Goal: Information Seeking & Learning: Learn about a topic

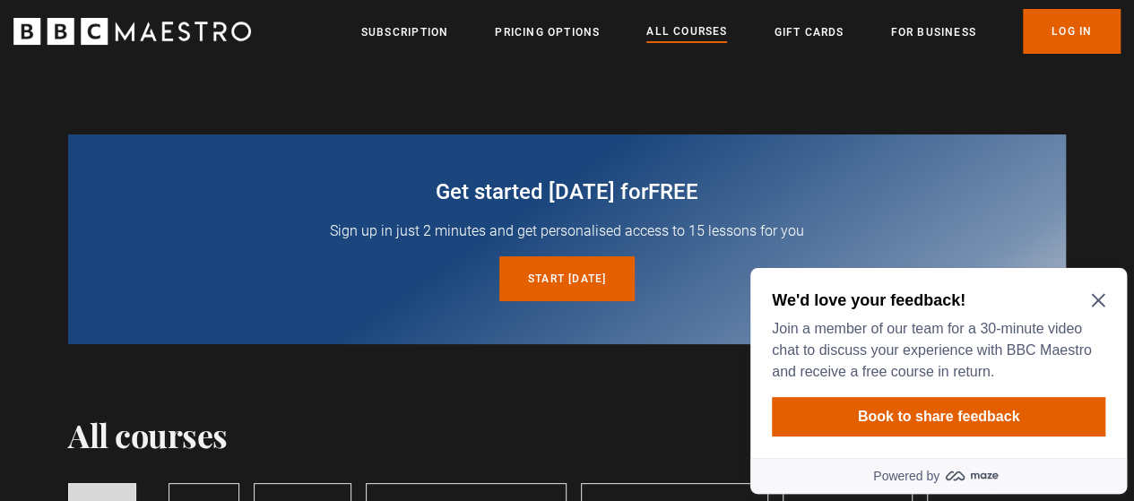
click at [1100, 302] on icon "Close Maze Prompt" at bounding box center [1097, 300] width 13 height 13
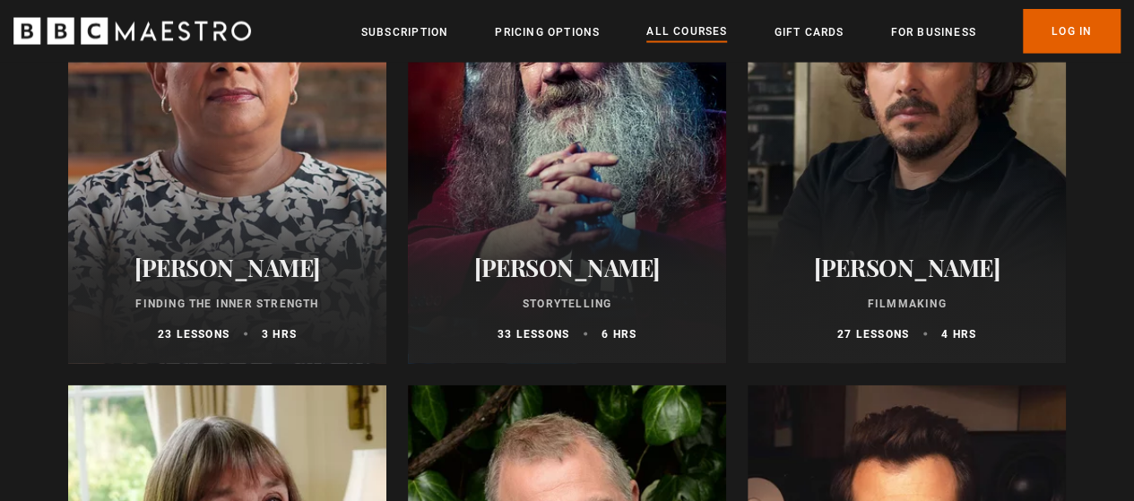
scroll to position [5152, 0]
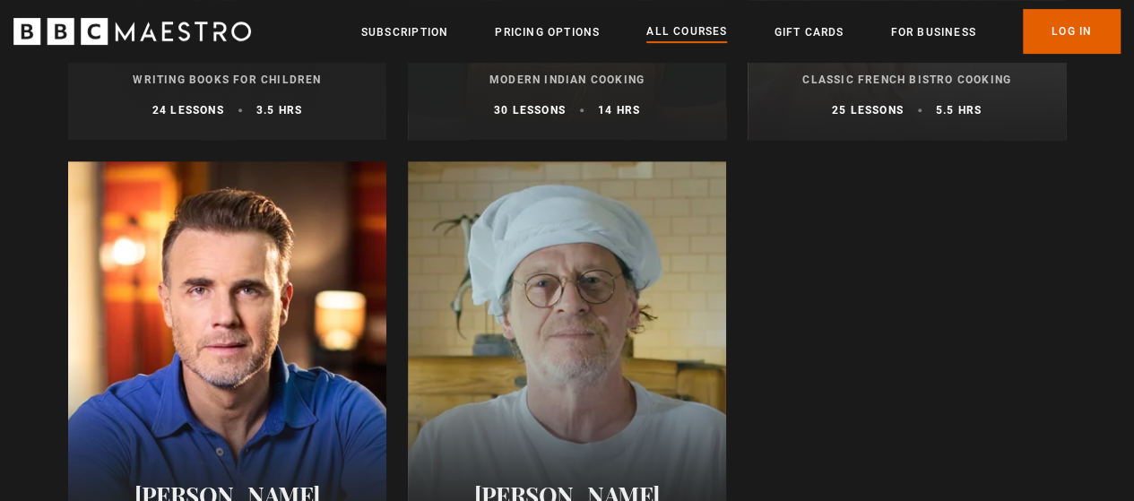
scroll to position [7429, 0]
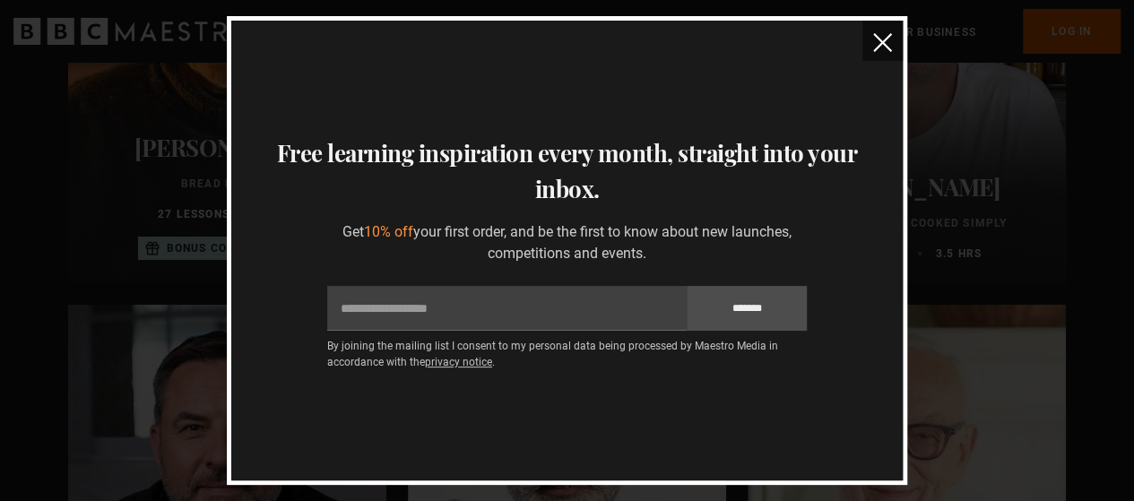
scroll to position [6497, 0]
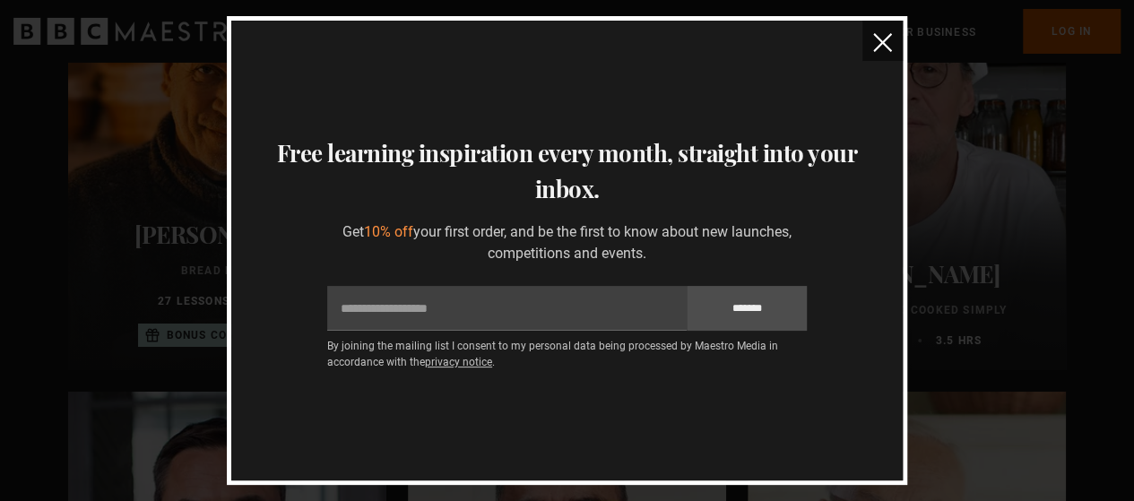
click at [876, 44] on img "close" at bounding box center [882, 42] width 19 height 19
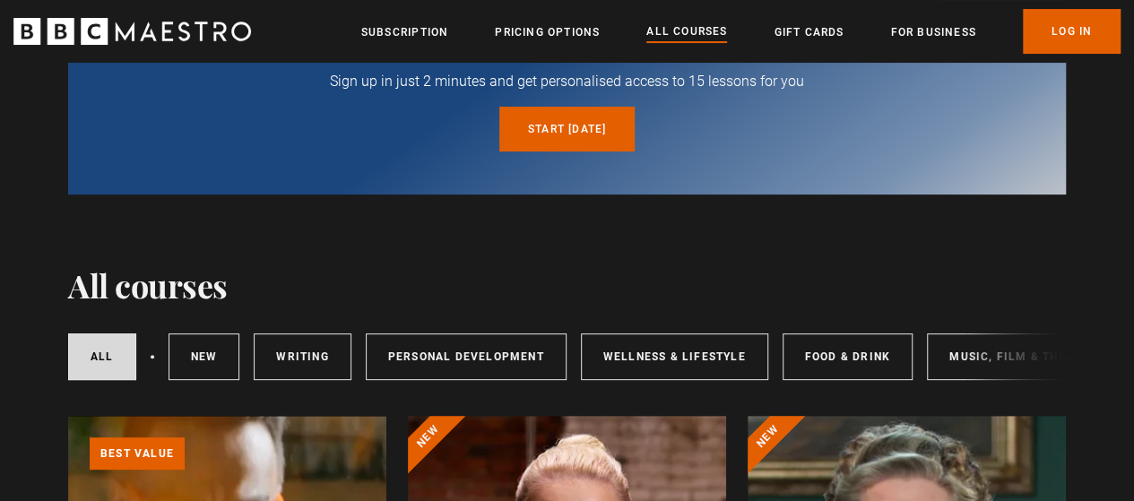
scroll to position [0, 0]
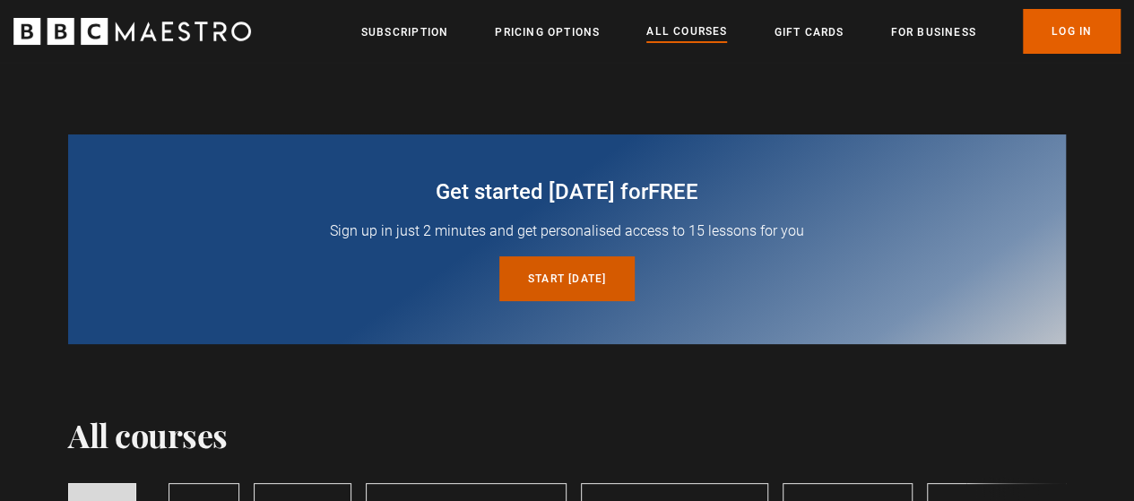
click at [584, 264] on link "Start today for free" at bounding box center [566, 278] width 135 height 45
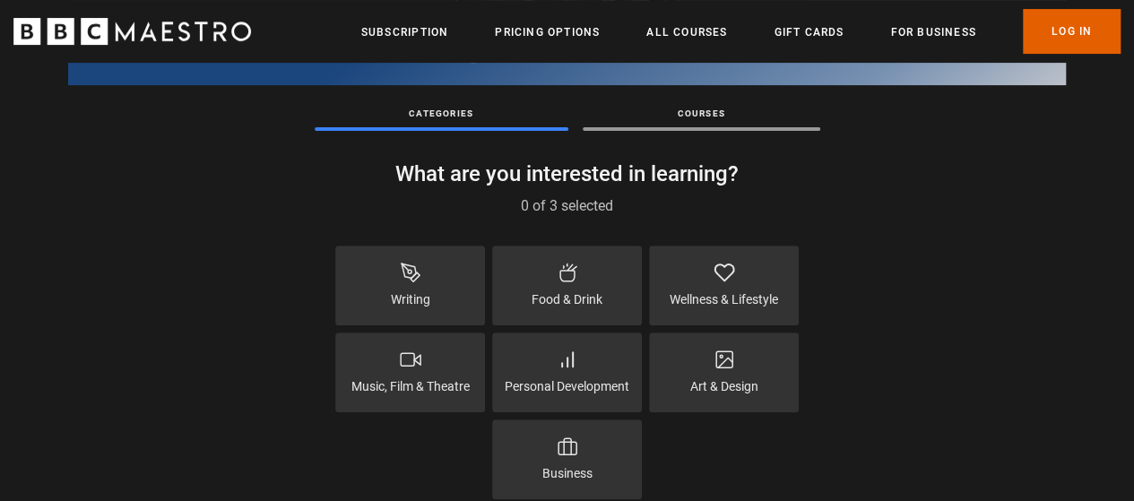
scroll to position [277, 0]
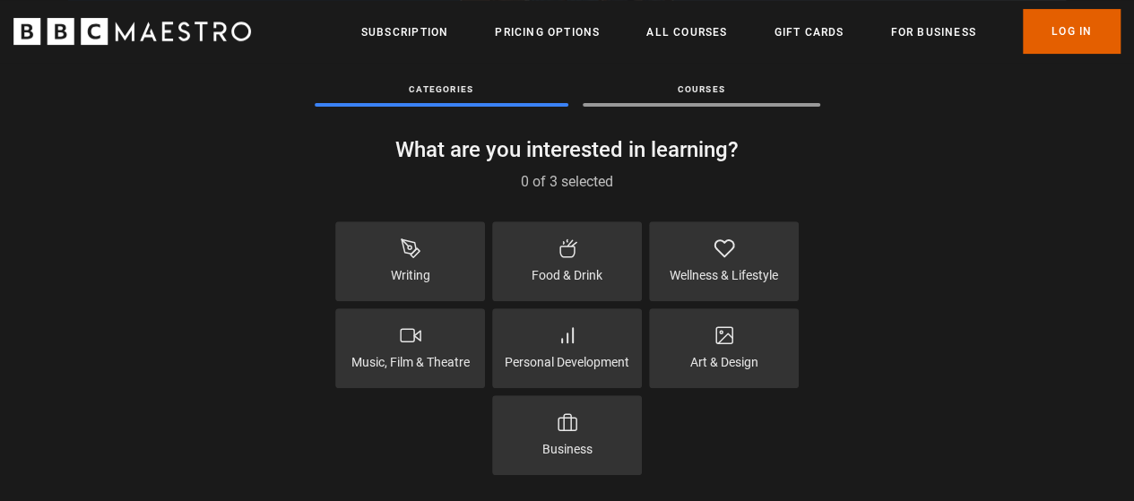
click at [576, 257] on icon at bounding box center [568, 248] width 22 height 22
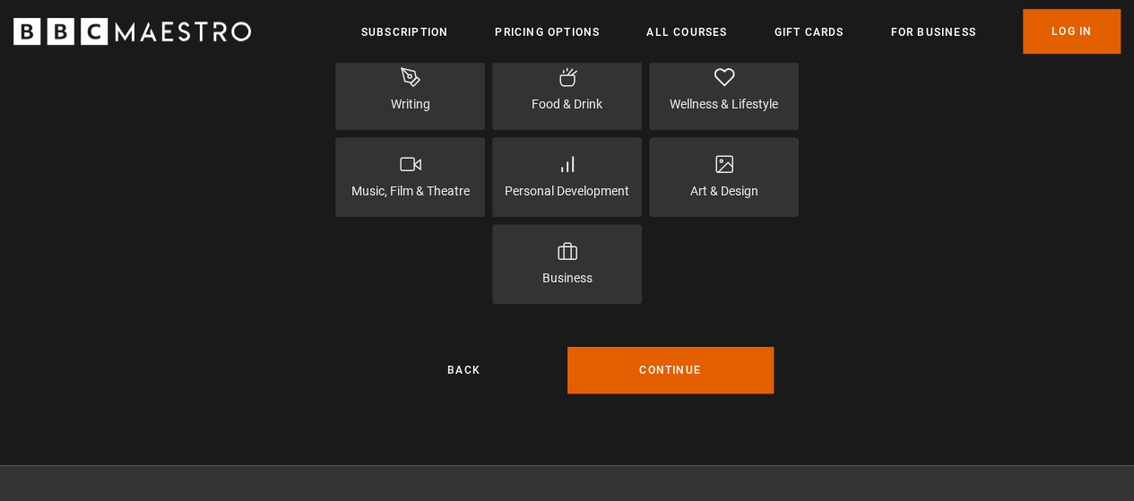
scroll to position [447, 0]
click at [660, 368] on button "Continue" at bounding box center [670, 371] width 206 height 47
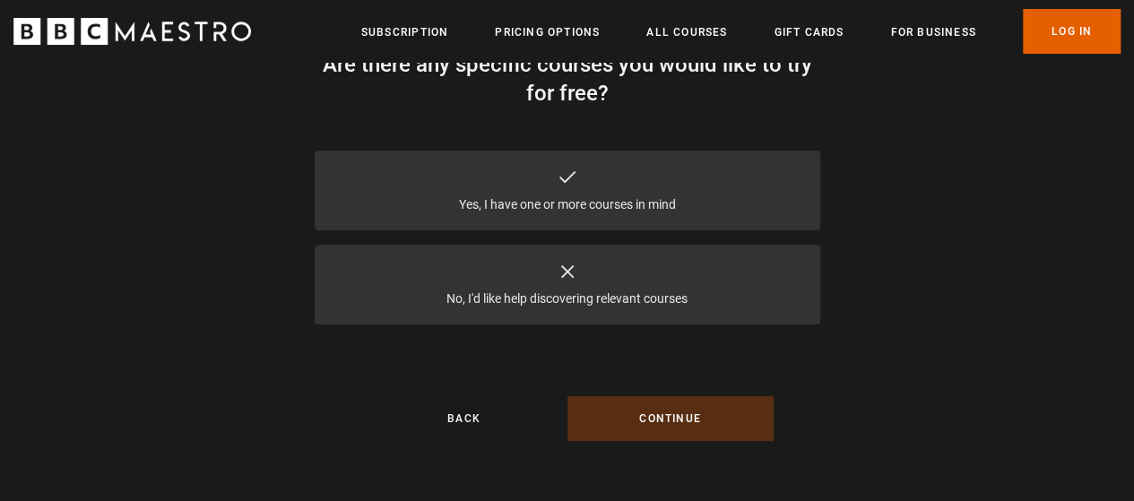
scroll to position [156, 0]
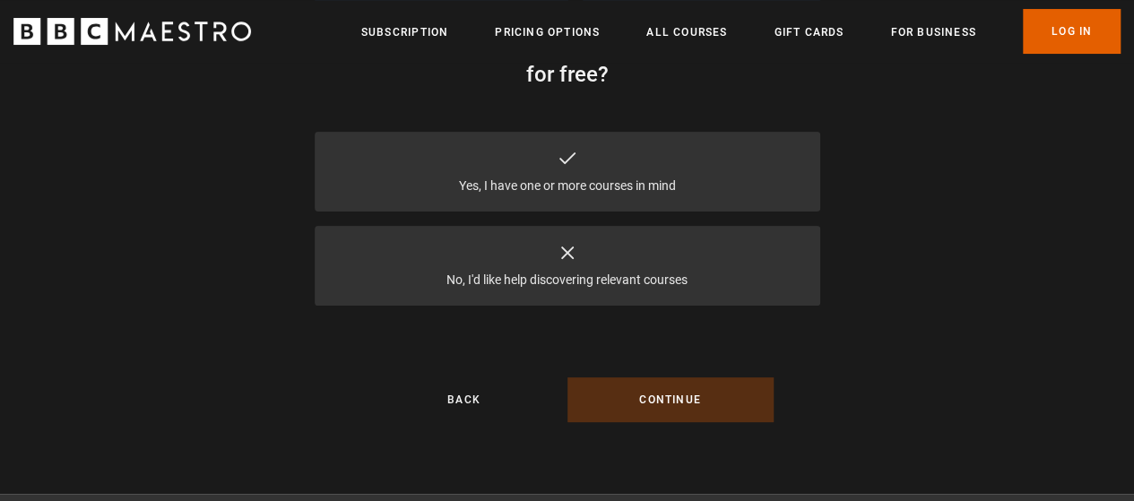
click at [600, 173] on div "Yes, I have one or more courses in mind" at bounding box center [567, 172] width 505 height 80
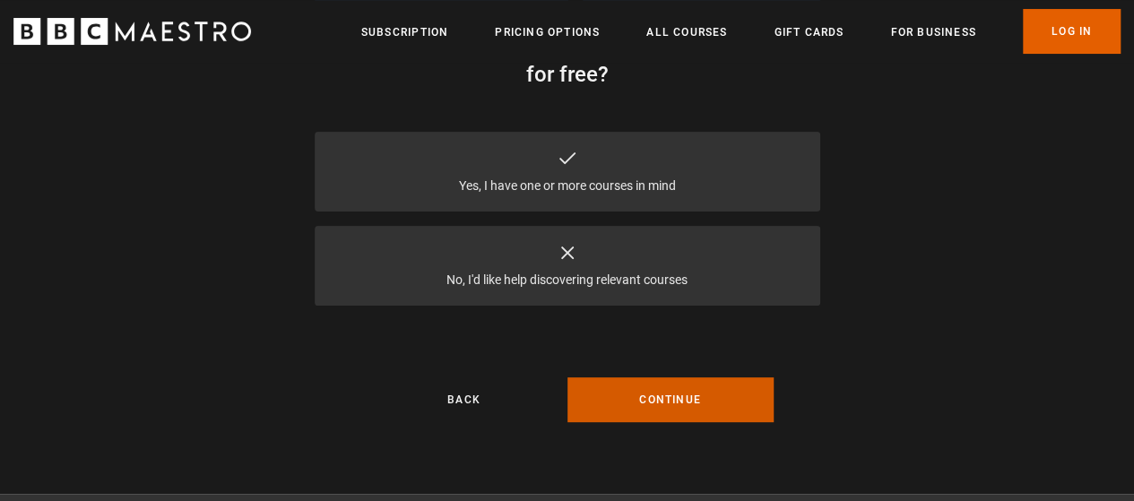
click at [648, 404] on button "Continue" at bounding box center [670, 399] width 206 height 45
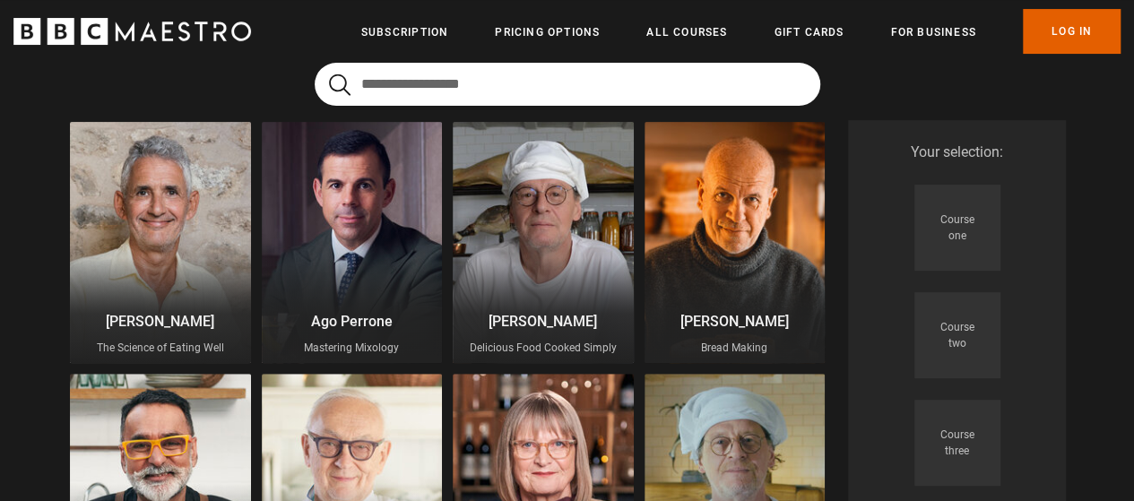
scroll to position [192, 0]
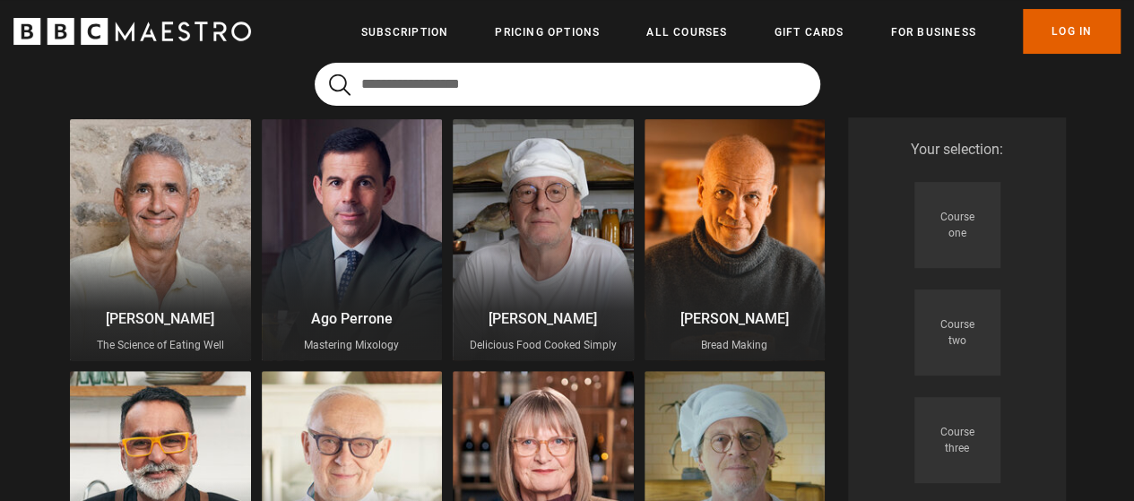
click at [152, 259] on div at bounding box center [160, 239] width 181 height 241
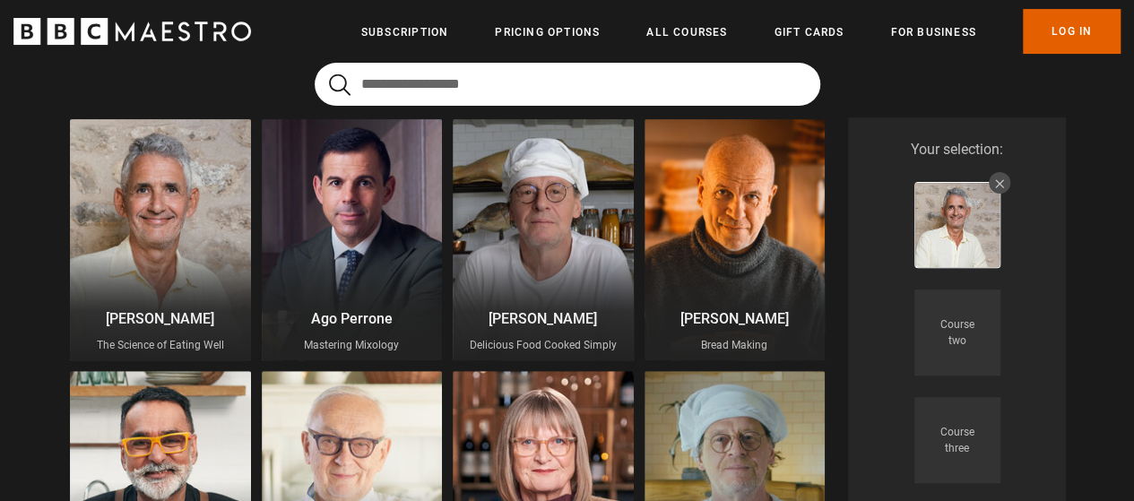
click at [552, 229] on div at bounding box center [543, 239] width 181 height 241
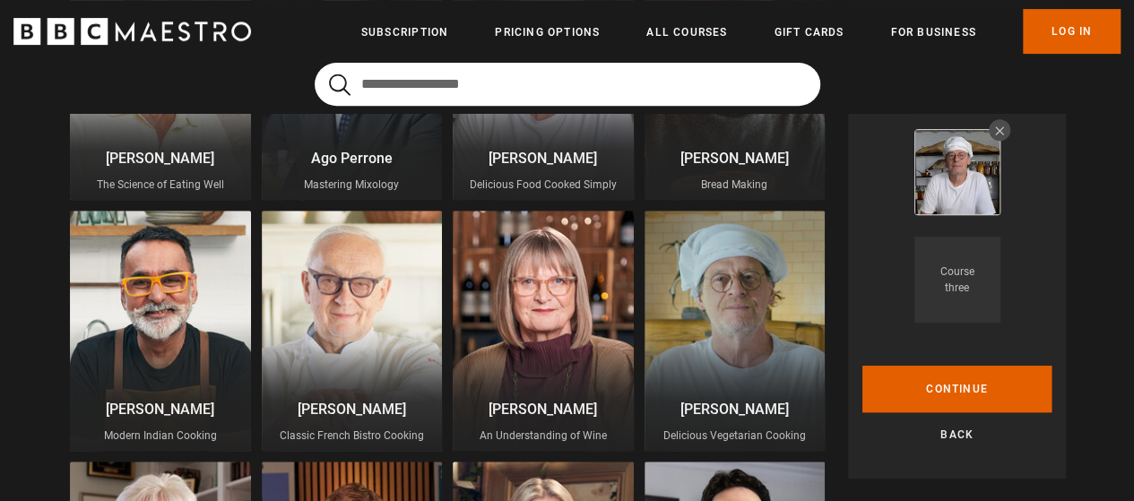
scroll to position [351, 0]
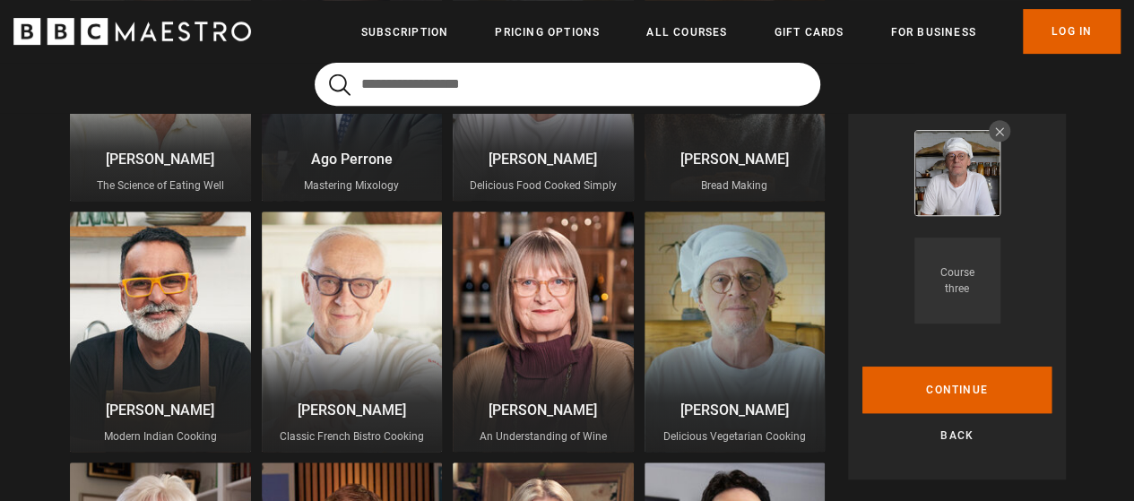
click at [136, 341] on div at bounding box center [160, 331] width 181 height 241
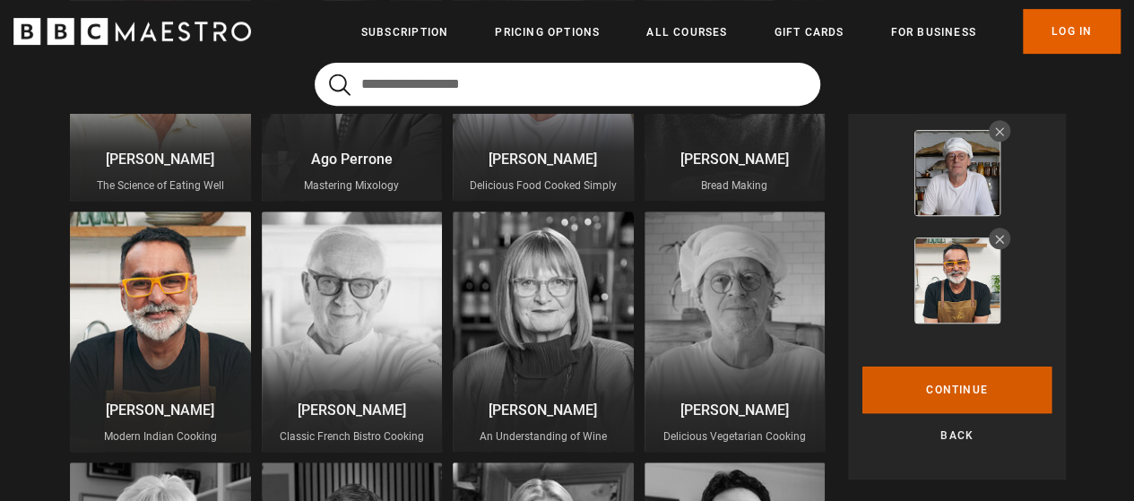
click at [999, 396] on button "Continue" at bounding box center [956, 390] width 189 height 47
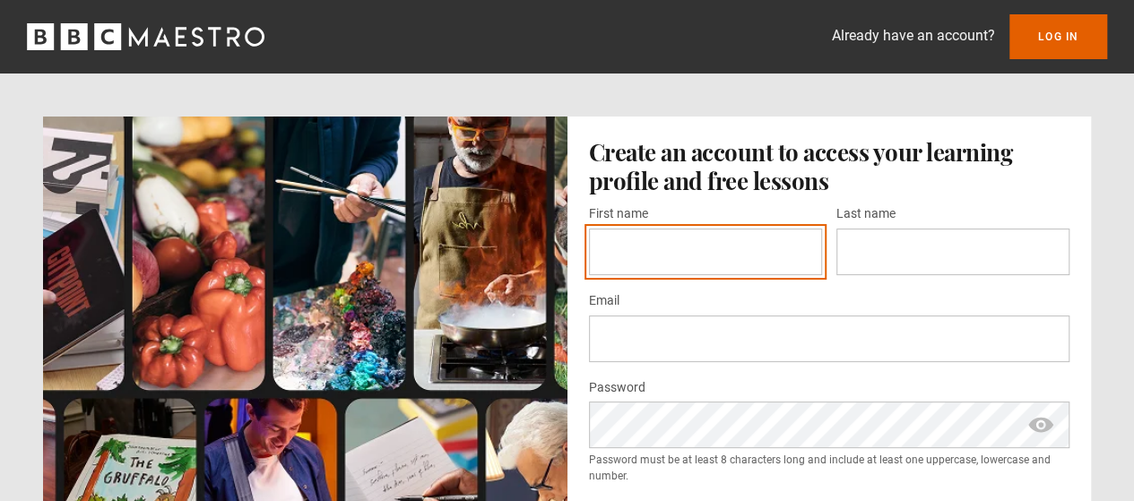
click at [626, 246] on input "First name *" at bounding box center [705, 252] width 233 height 47
type input "****"
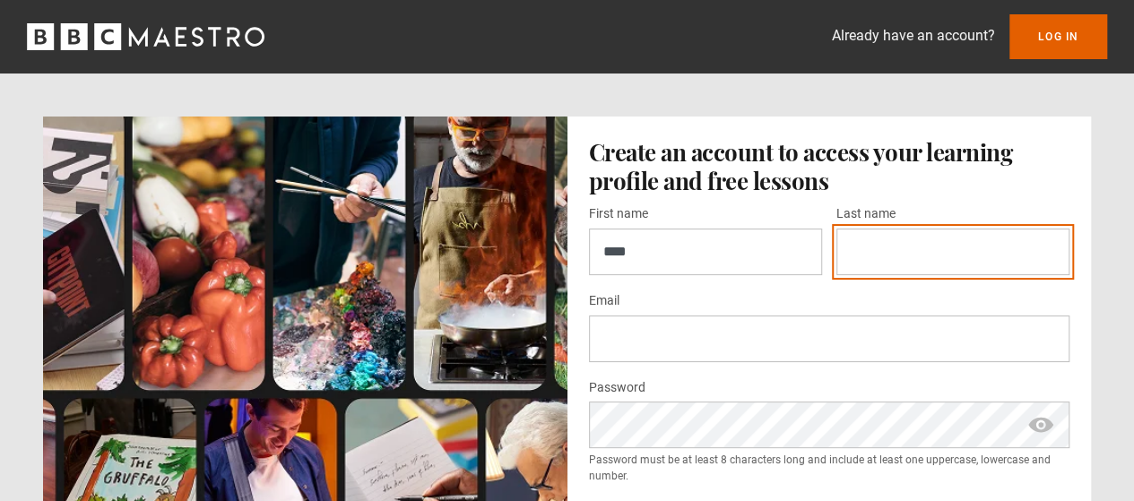
type input "*********"
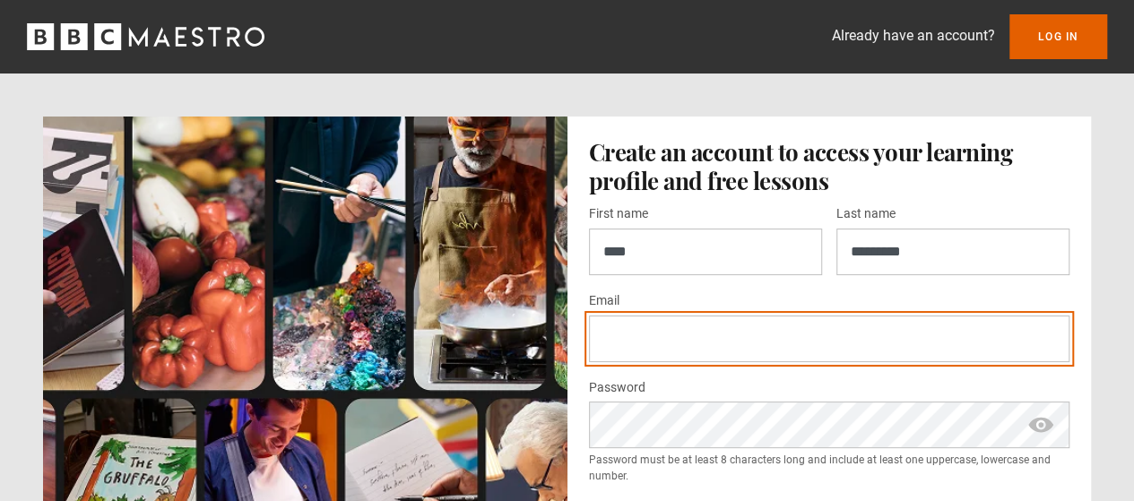
type input "**********"
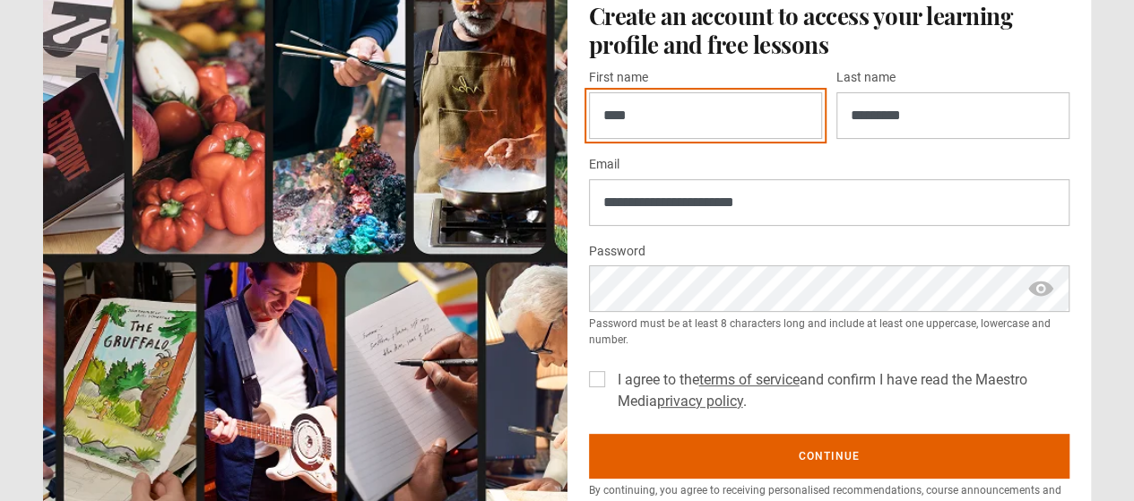
scroll to position [153, 0]
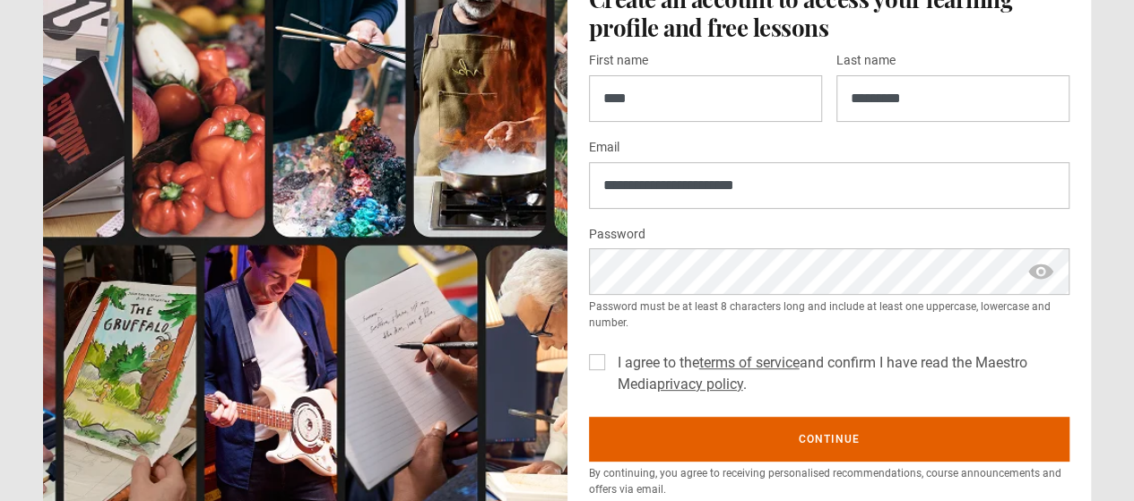
click at [1035, 265] on span "show password" at bounding box center [1040, 271] width 29 height 46
click at [610, 358] on label "I agree to the terms of service and confirm I have read the Maestro Media priva…" at bounding box center [840, 373] width 460 height 43
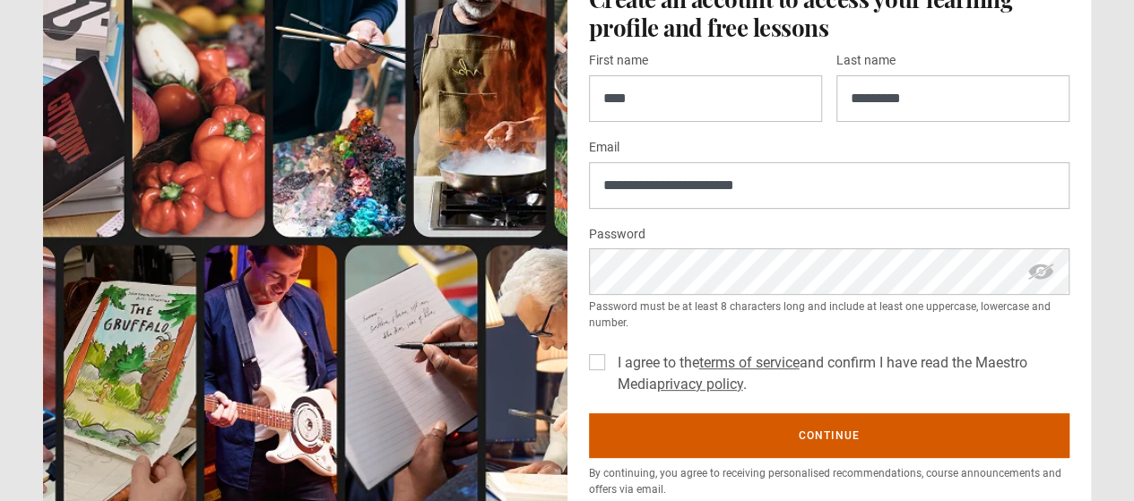
click at [780, 433] on button "Continue" at bounding box center [829, 435] width 481 height 45
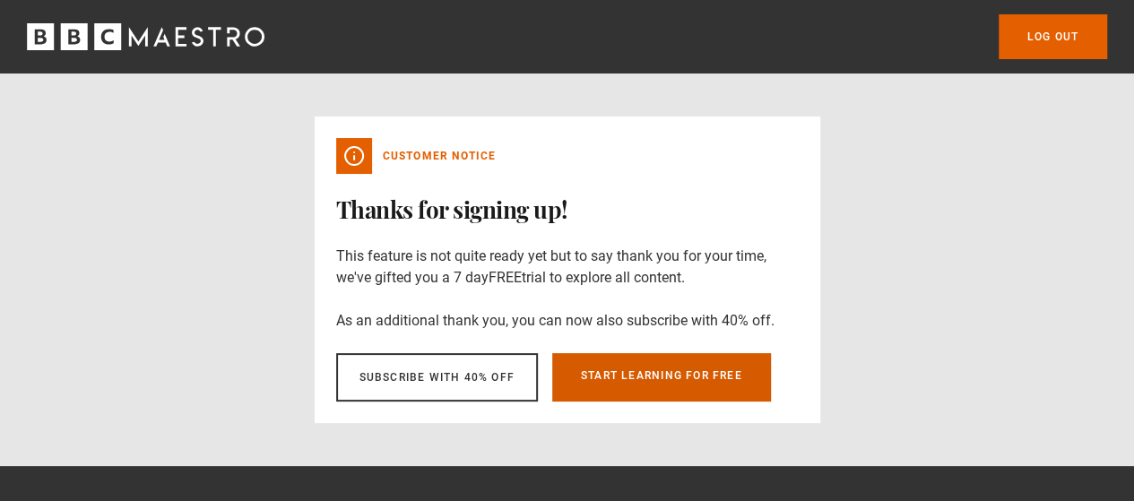
click at [694, 379] on link "Start learning for free" at bounding box center [661, 377] width 219 height 48
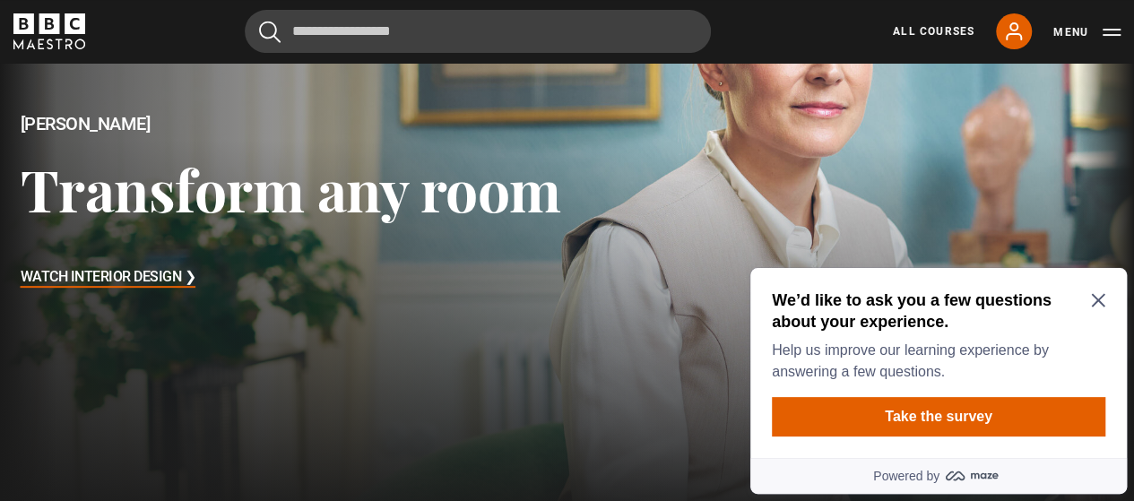
click at [1097, 293] on icon "Close Maze Prompt" at bounding box center [1098, 300] width 14 height 14
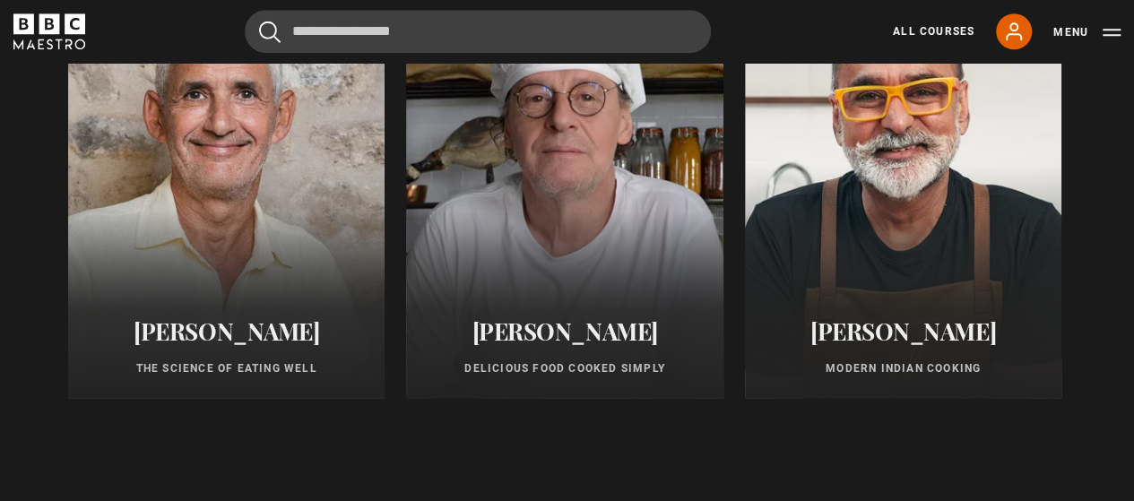
scroll to position [802, 0]
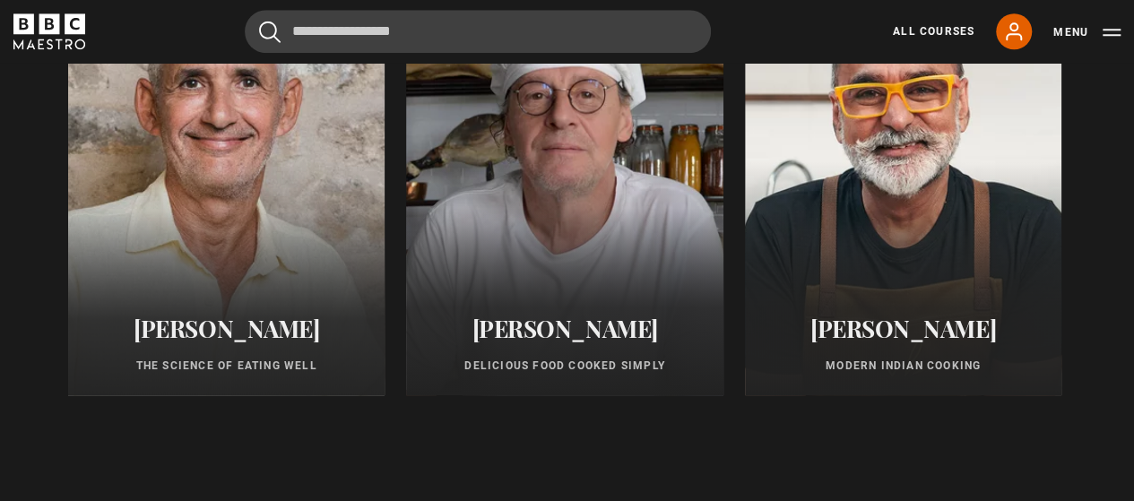
click at [229, 273] on div at bounding box center [226, 180] width 349 height 473
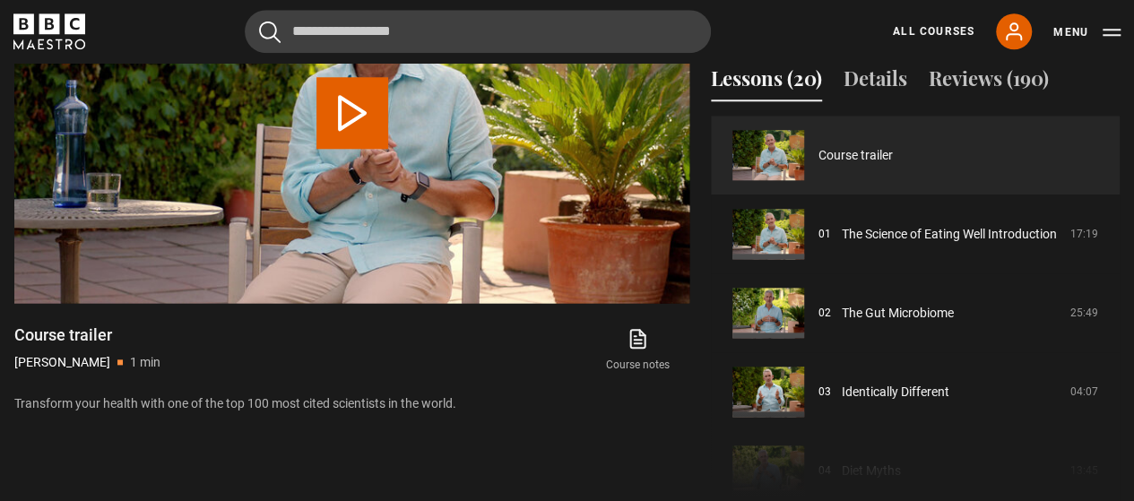
scroll to position [868, 0]
click at [86, 304] on video "Video Player" at bounding box center [351, 114] width 675 height 380
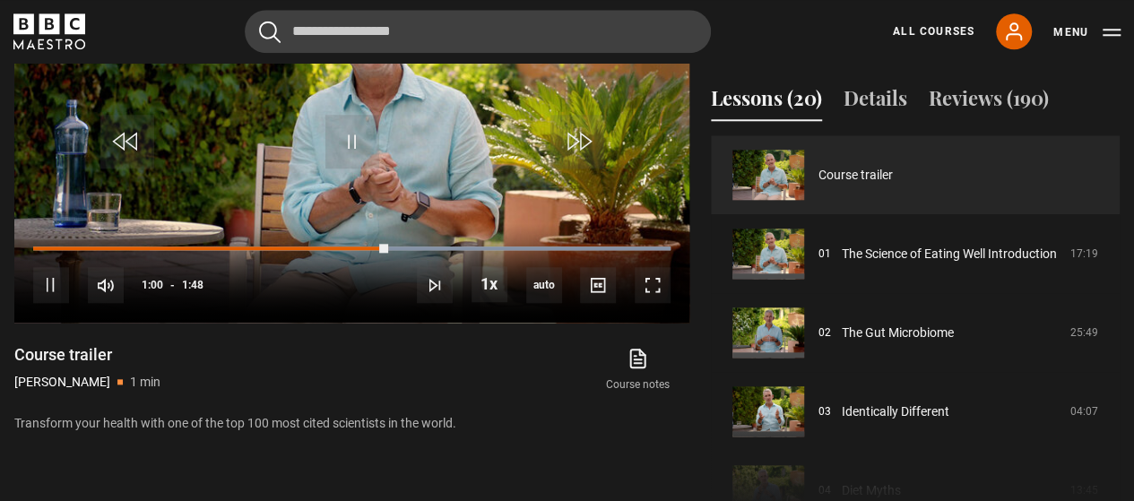
scroll to position [734, 0]
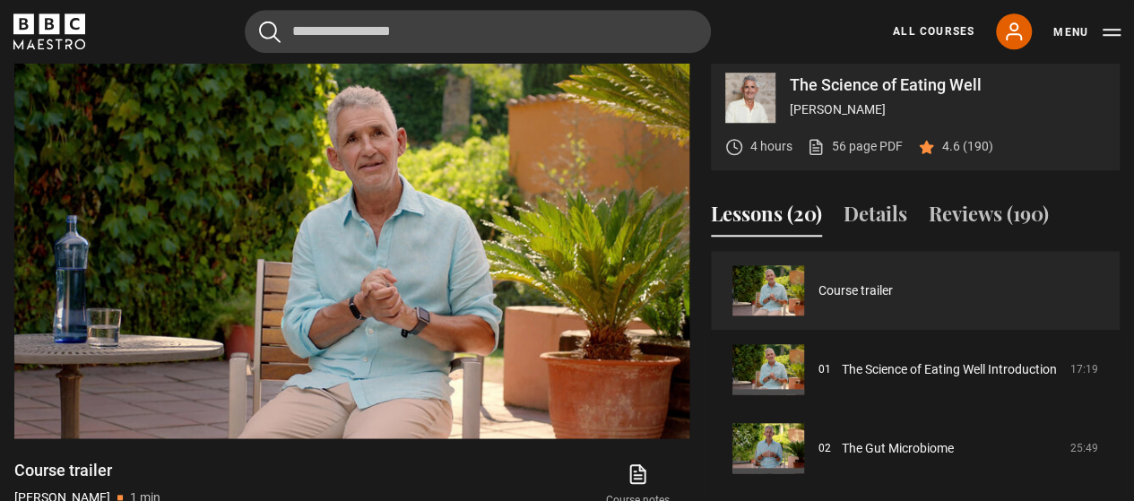
click at [1080, 170] on div "4 hours 56 page PDF (opens in new tab) 4.6 (190)" at bounding box center [915, 146] width 380 height 47
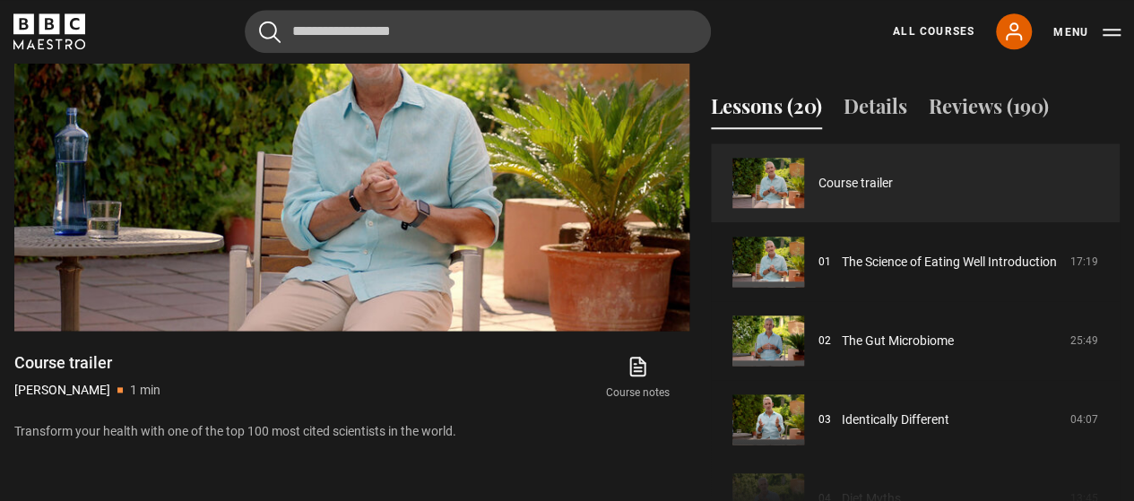
scroll to position [842, 0]
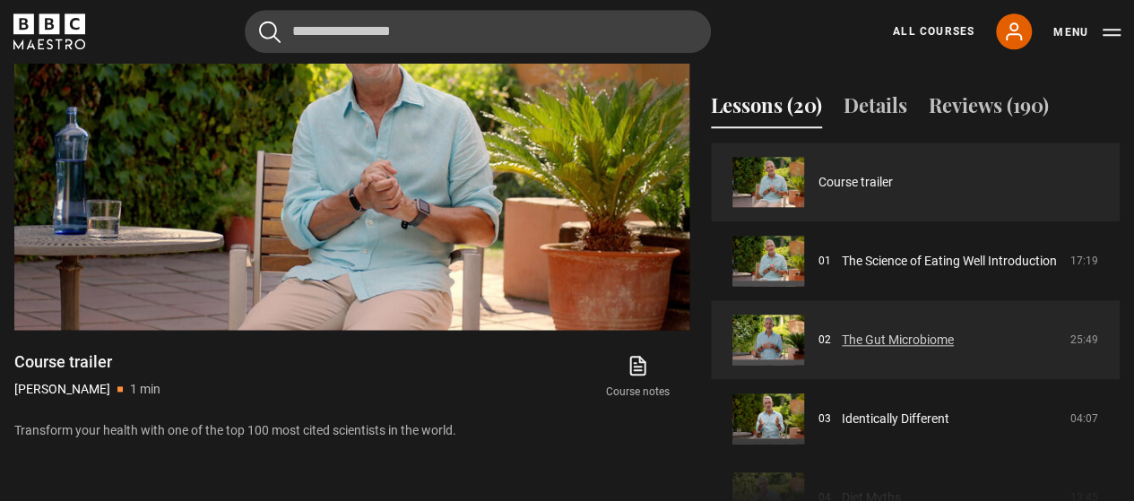
click at [849, 350] on link "The Gut Microbiome" at bounding box center [897, 340] width 112 height 19
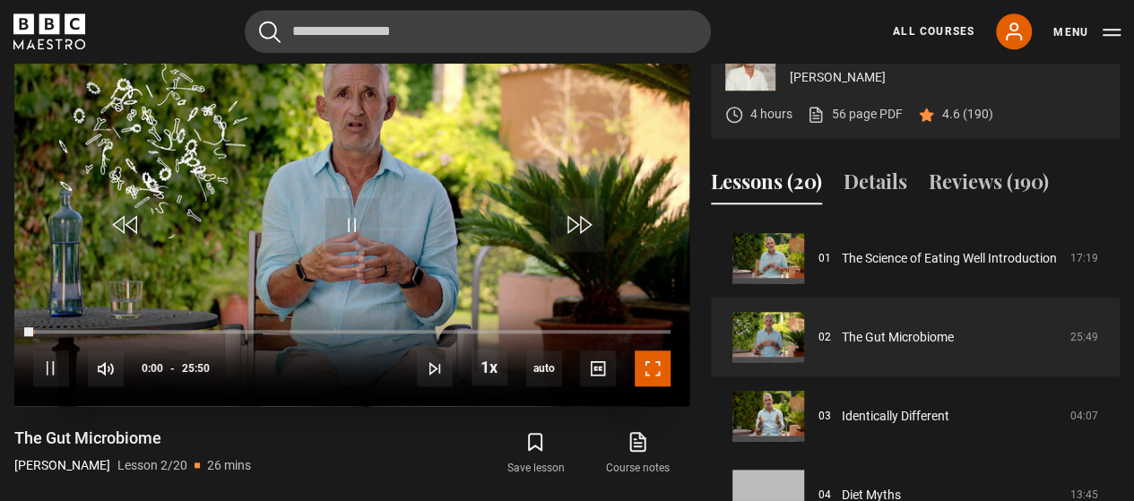
click at [659, 386] on span "Video Player" at bounding box center [652, 368] width 36 height 36
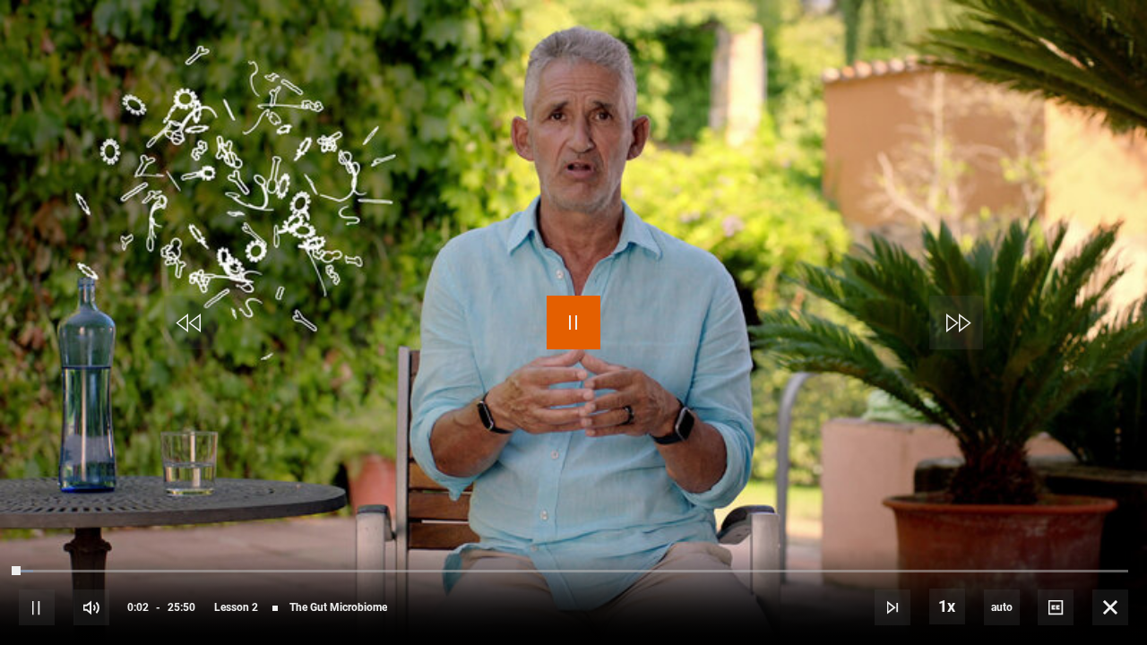
click at [570, 324] on span "Video Player" at bounding box center [574, 323] width 54 height 54
click at [574, 325] on span "Video Player" at bounding box center [574, 323] width 54 height 54
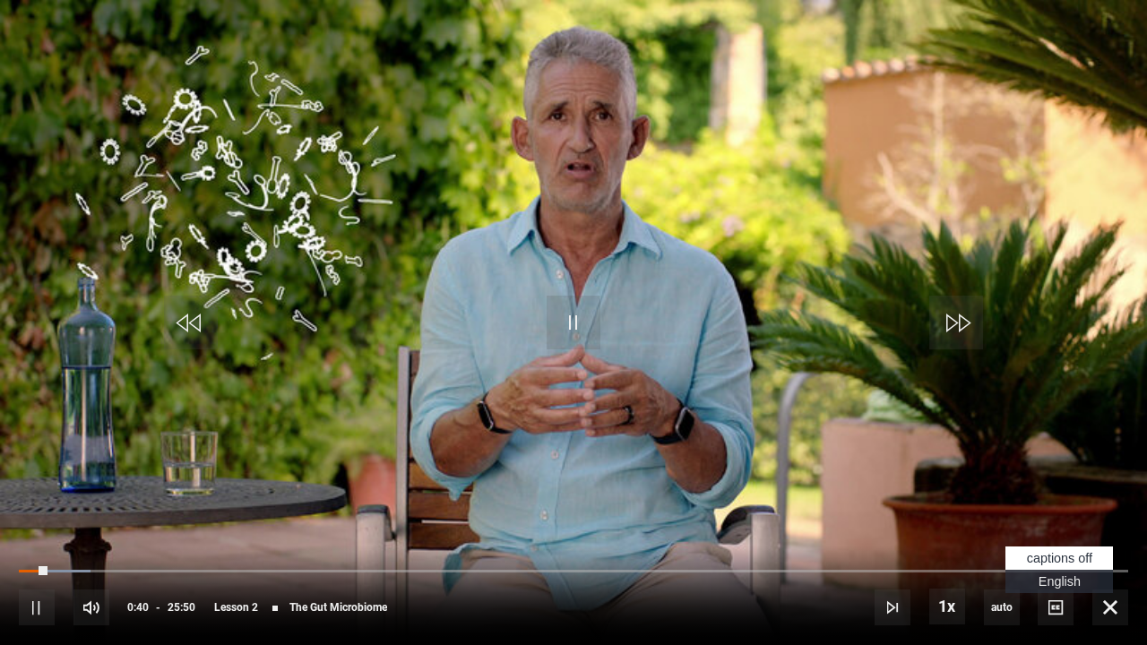
click at [1066, 500] on span "English Captions" at bounding box center [1060, 581] width 42 height 14
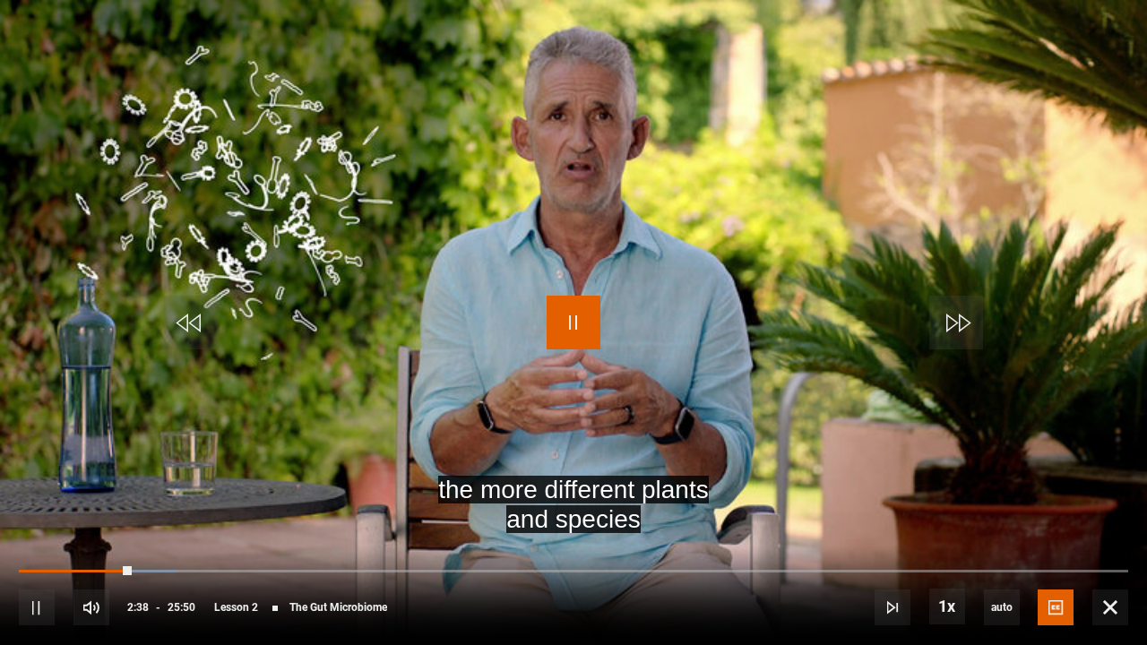
click at [572, 318] on span "Video Player" at bounding box center [574, 323] width 54 height 54
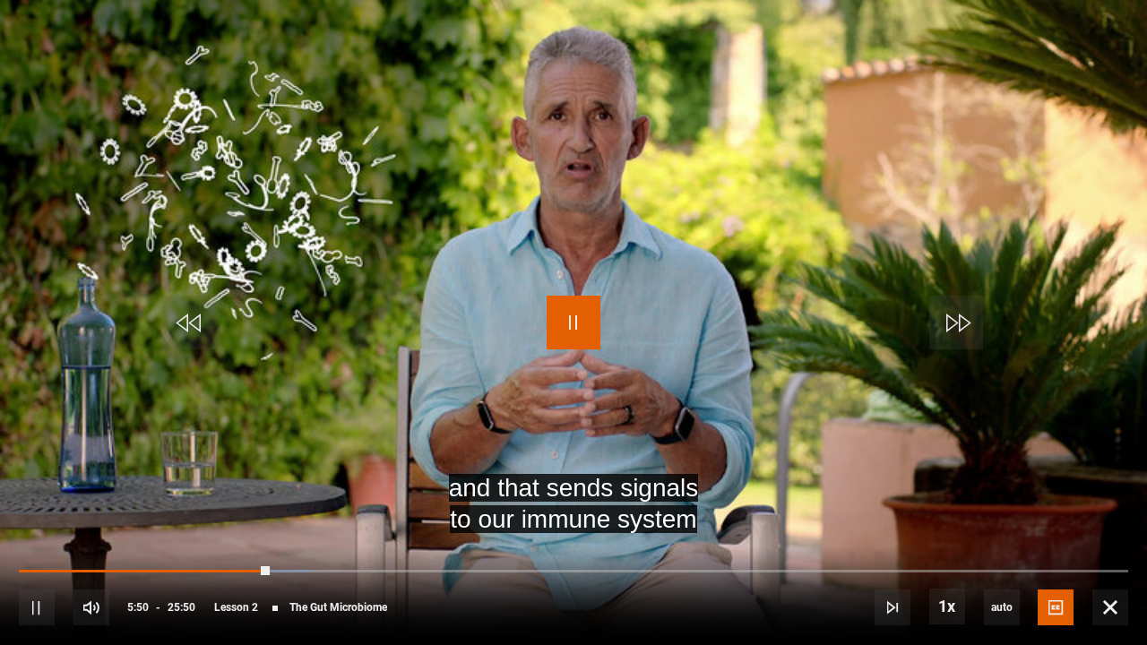
click at [571, 313] on span "Video Player" at bounding box center [574, 323] width 54 height 54
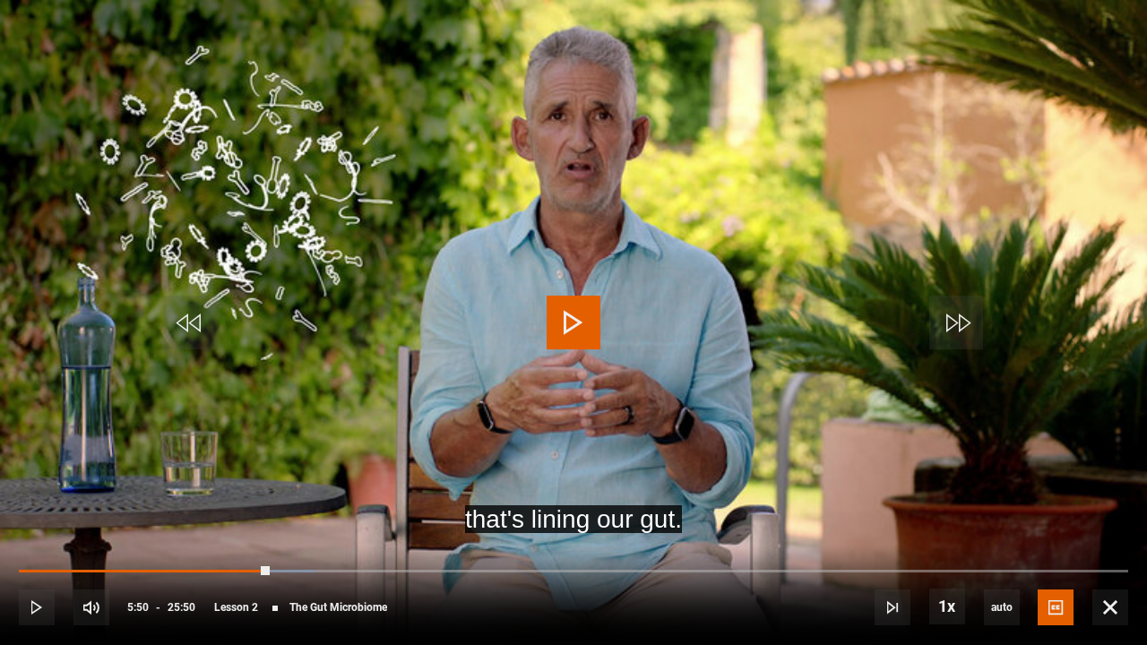
click at [574, 317] on span "Video Player" at bounding box center [574, 323] width 54 height 54
